Goal: Find specific page/section: Find specific page/section

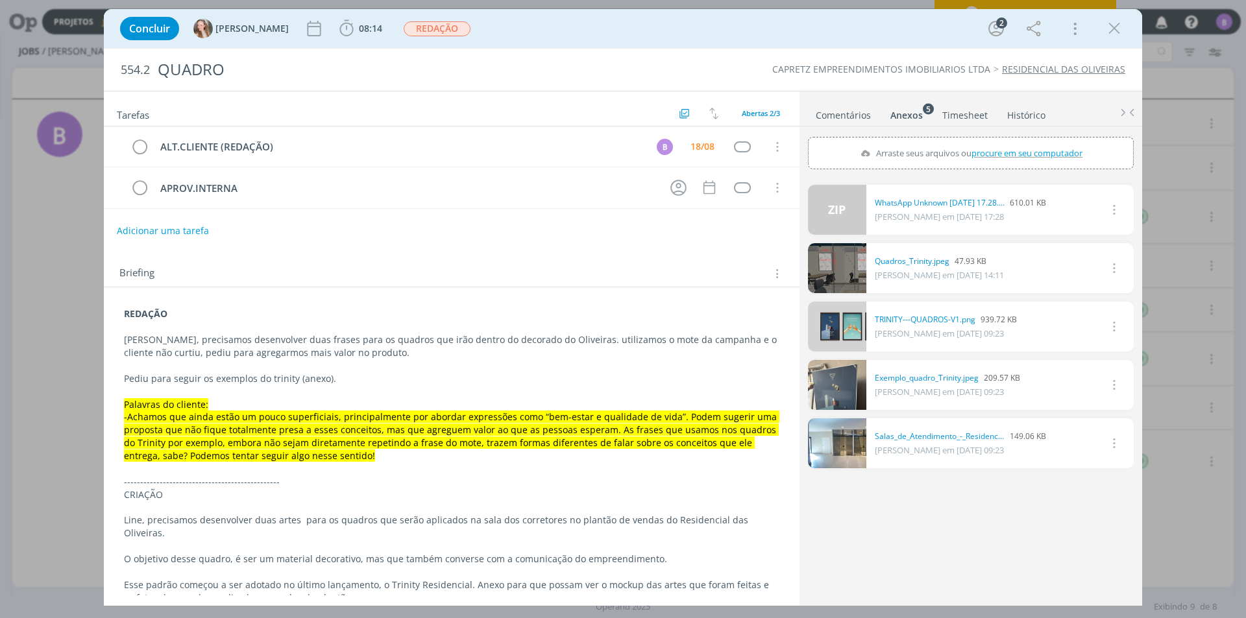
click at [848, 114] on link "Comentários" at bounding box center [843, 112] width 56 height 19
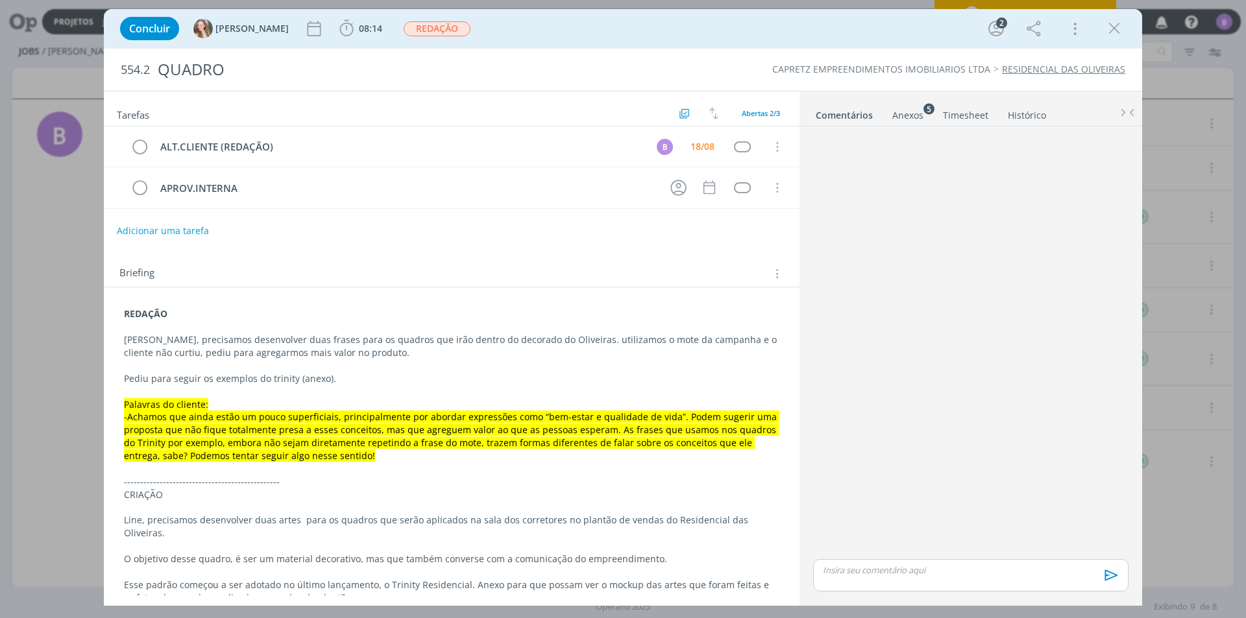
click at [947, 111] on link "Timesheet" at bounding box center [965, 112] width 47 height 19
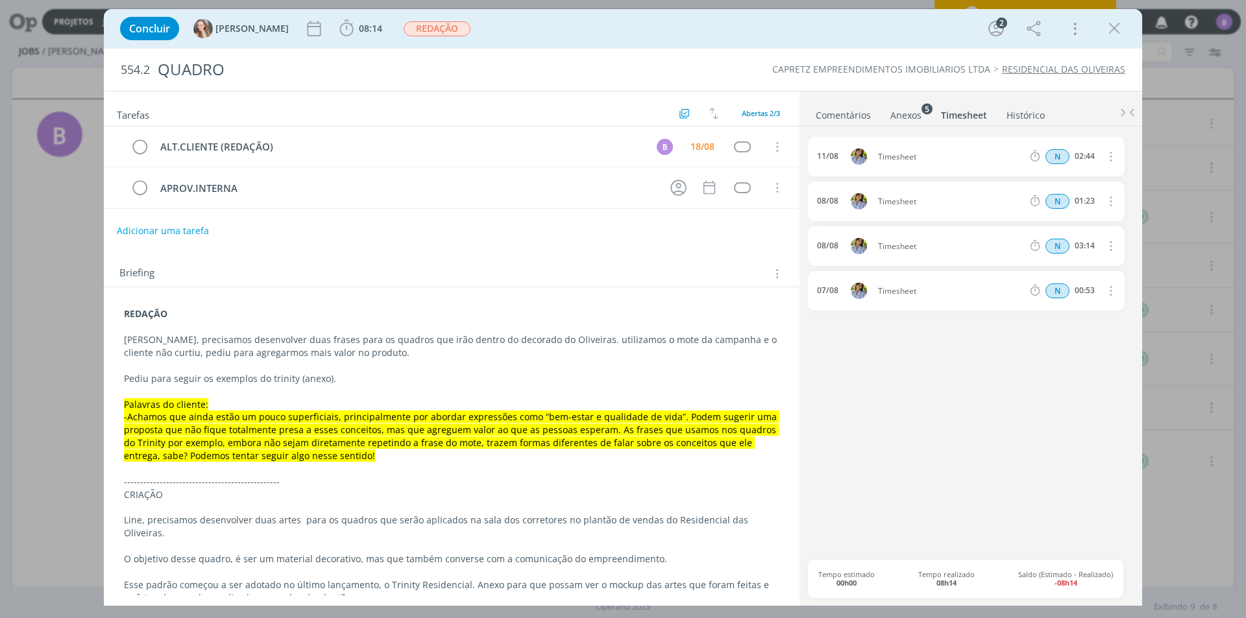
click at [894, 113] on div "Anexos 5" at bounding box center [905, 115] width 31 height 13
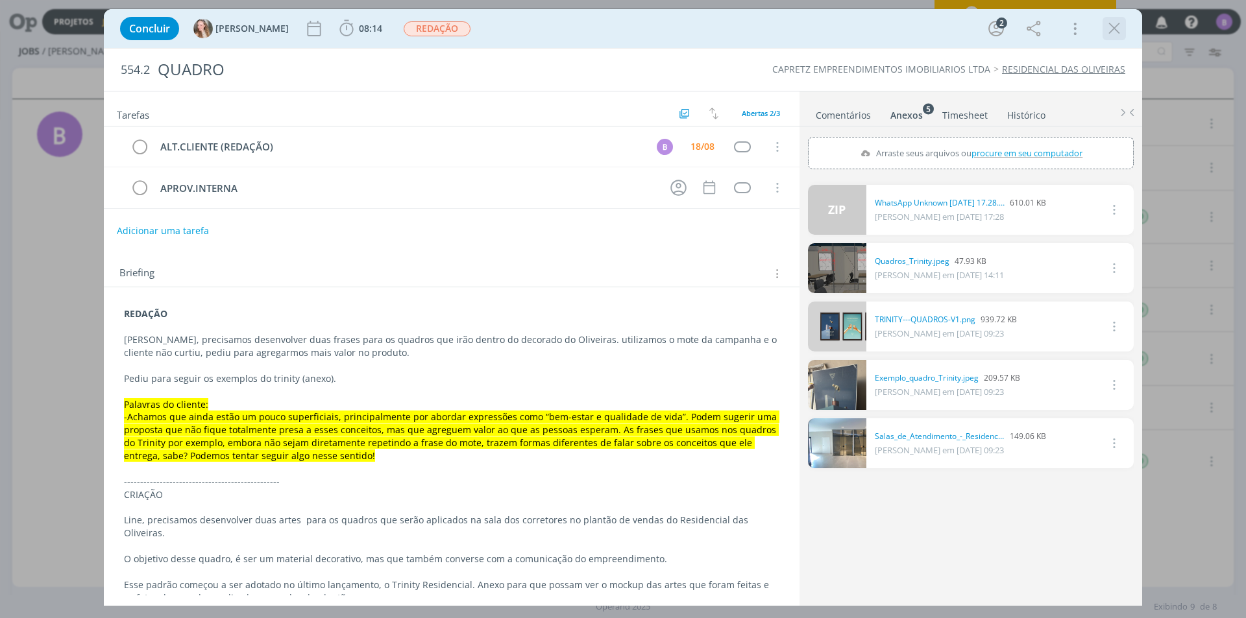
click at [1115, 27] on icon "dialog" at bounding box center [1113, 28] width 19 height 19
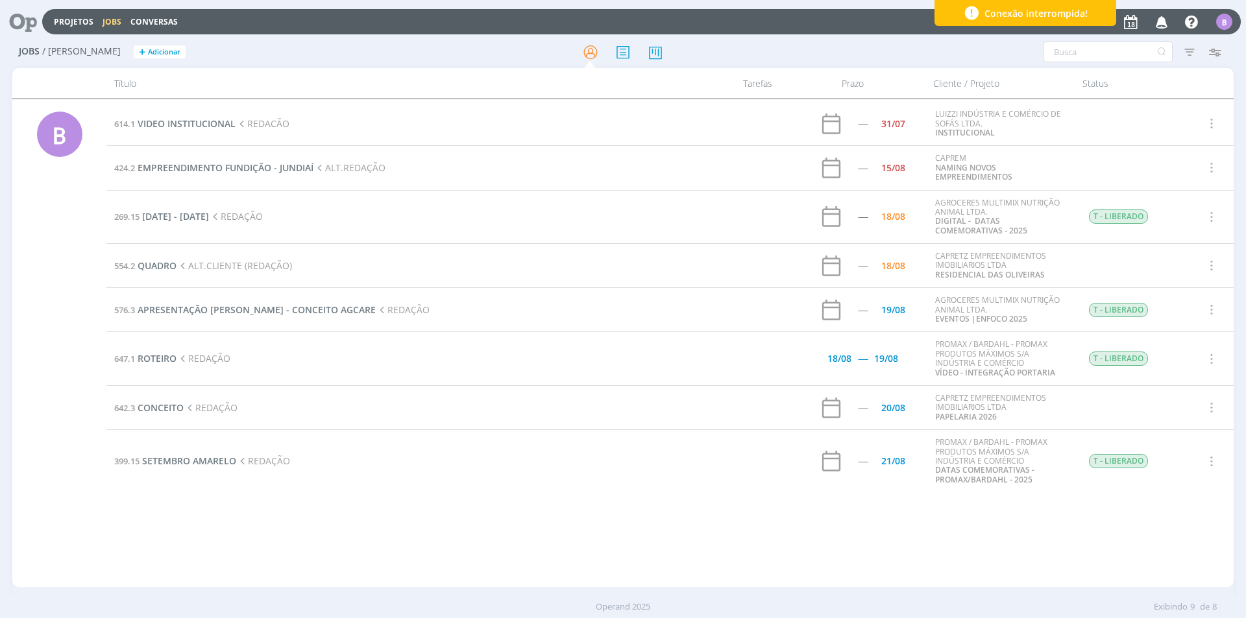
click at [1048, 15] on span "Conexão interrompida!" at bounding box center [1035, 13] width 103 height 14
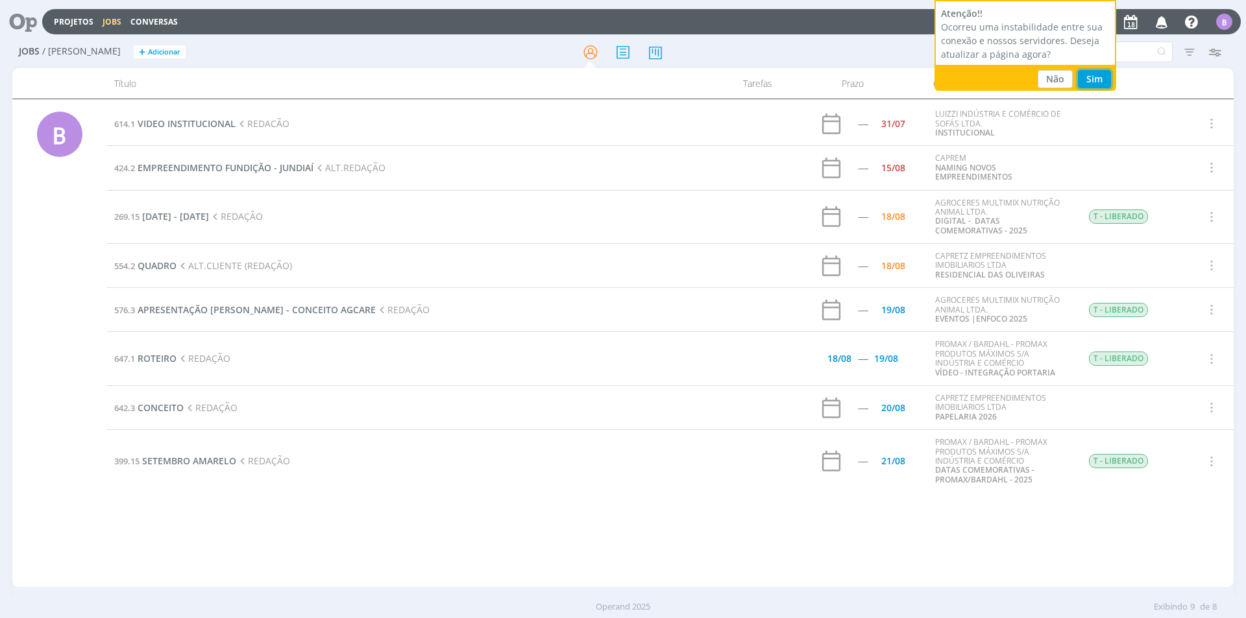
click at [1100, 82] on button "Sim" at bounding box center [1094, 79] width 33 height 18
